Goal: Find specific page/section: Find specific page/section

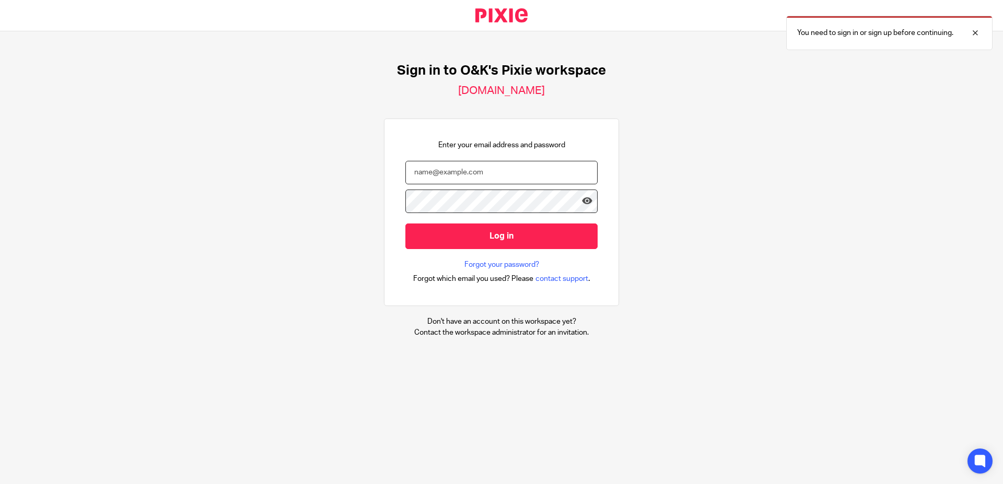
click at [476, 175] on input "email" at bounding box center [502, 173] width 192 height 24
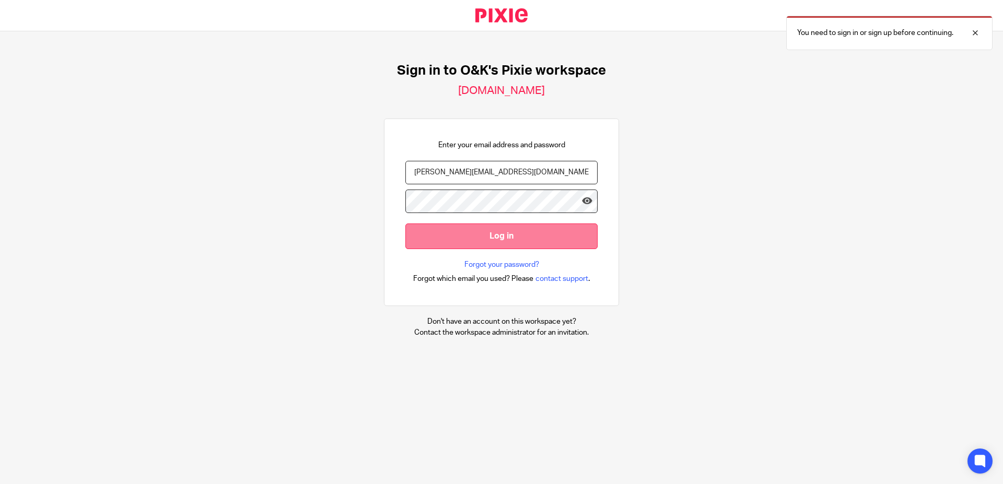
type input "kevin@oandk.co.uk"
click at [461, 233] on input "Log in" at bounding box center [502, 237] width 192 height 26
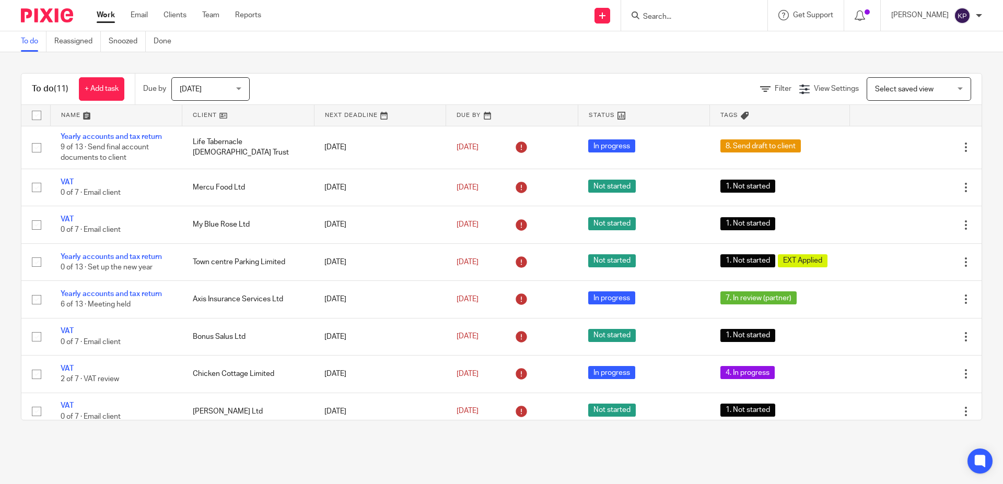
click at [736, 16] on input "Search" at bounding box center [689, 17] width 94 height 9
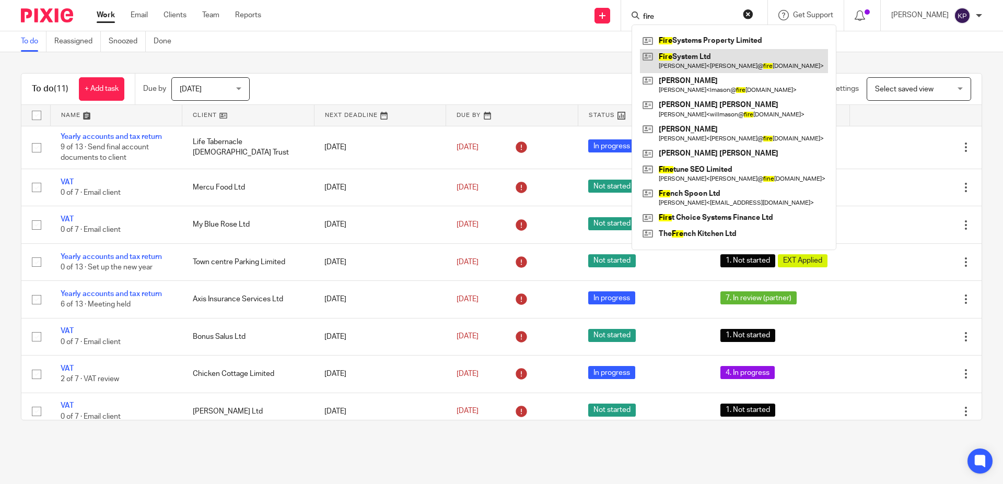
type input "fire"
click at [717, 62] on link at bounding box center [734, 61] width 188 height 24
